Goal: Task Accomplishment & Management: Manage account settings

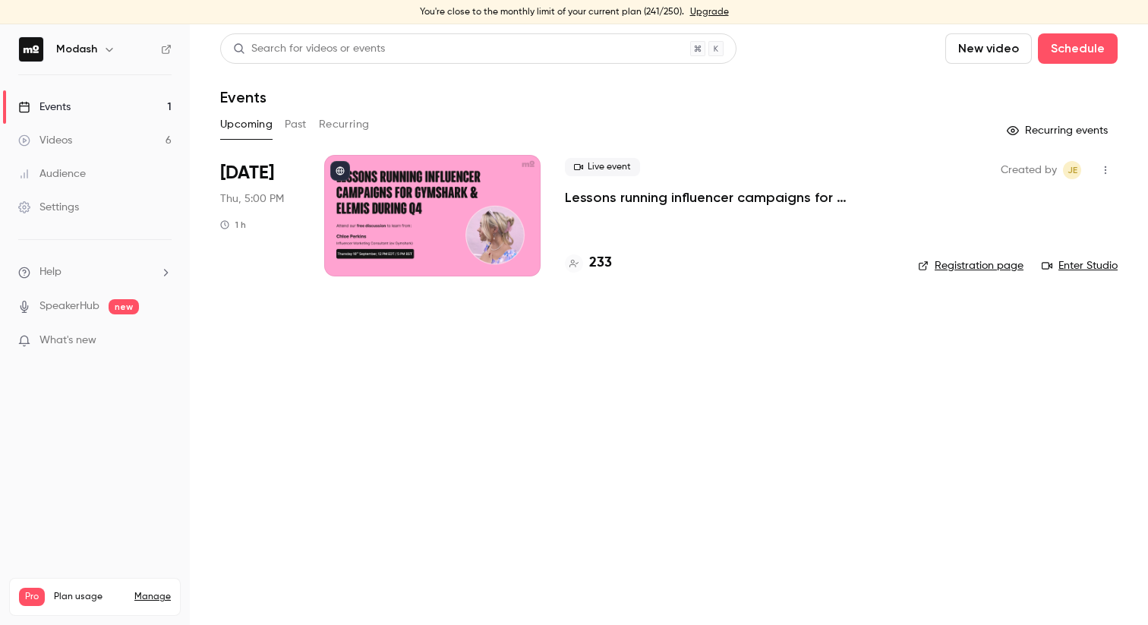
click at [704, 197] on p "Lessons running influencer campaigns for Gymshark & Elemis during Q4" at bounding box center [729, 197] width 329 height 18
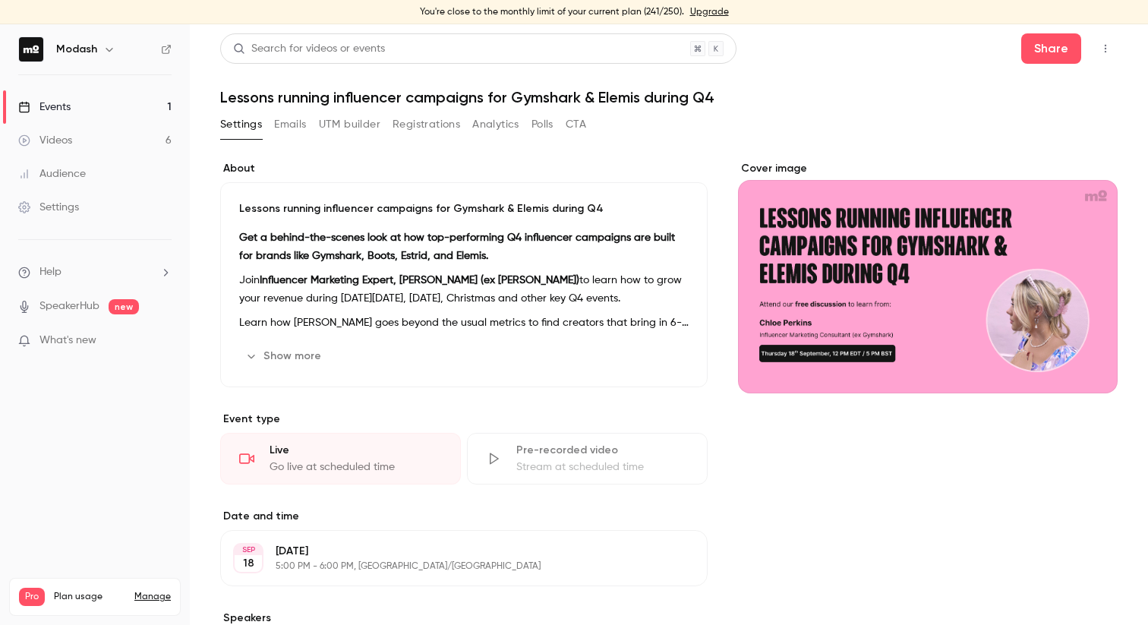
click at [419, 128] on button "Registrations" at bounding box center [426, 124] width 68 height 24
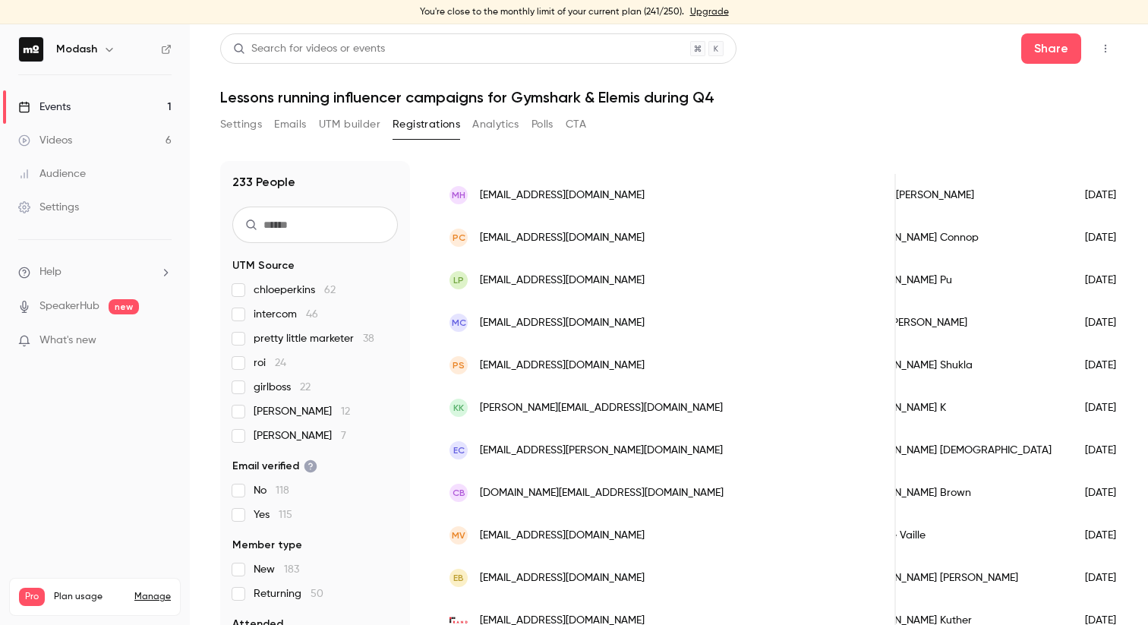
scroll to position [140, 0]
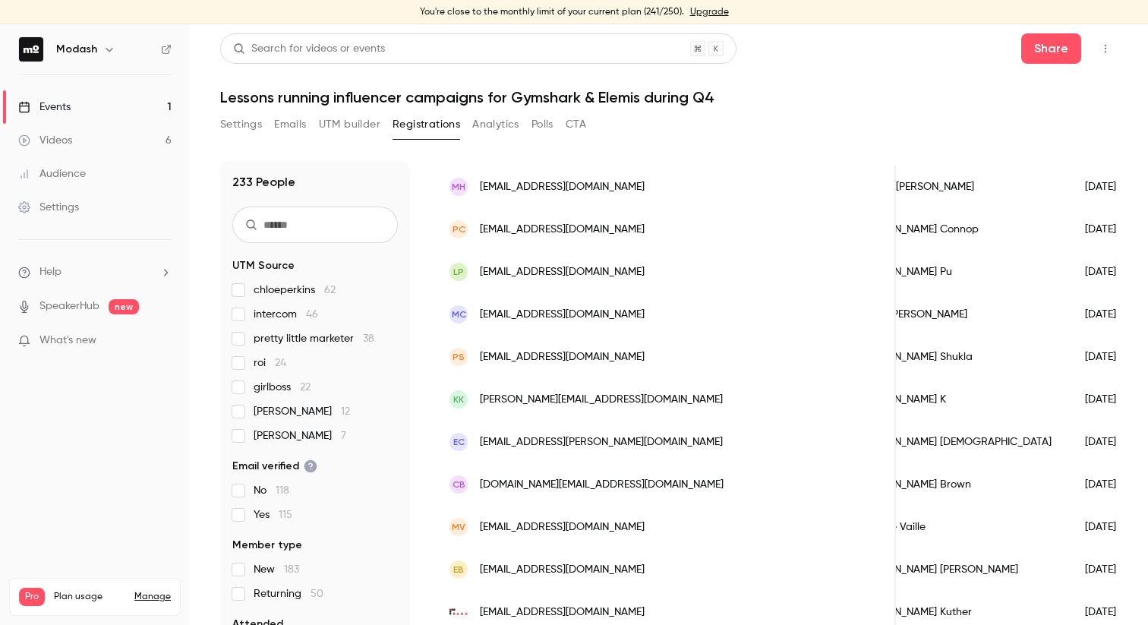
click at [105, 183] on link "Audience" at bounding box center [95, 173] width 190 height 33
